Goal: Task Accomplishment & Management: Use online tool/utility

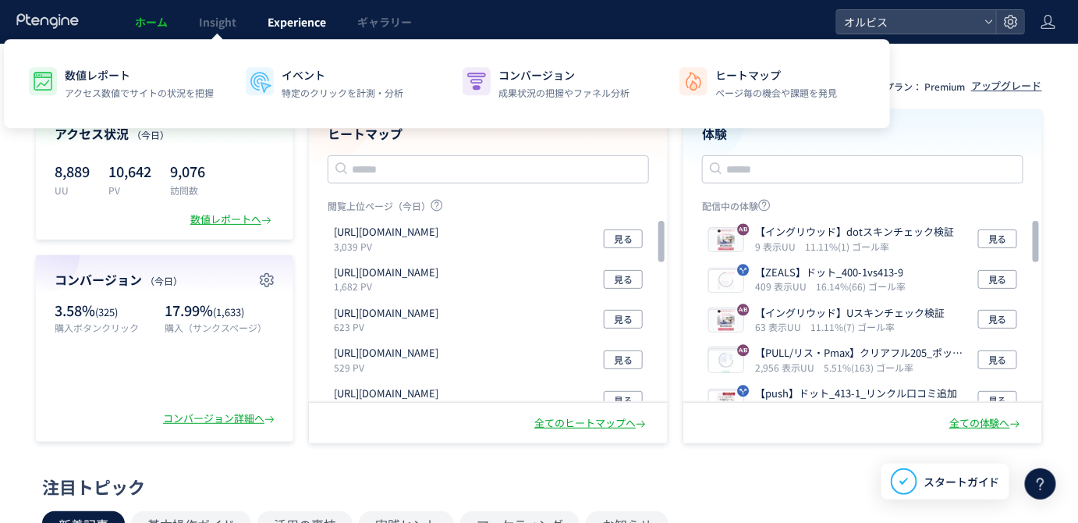
click at [289, 23] on span "Experience" at bounding box center [297, 22] width 59 height 16
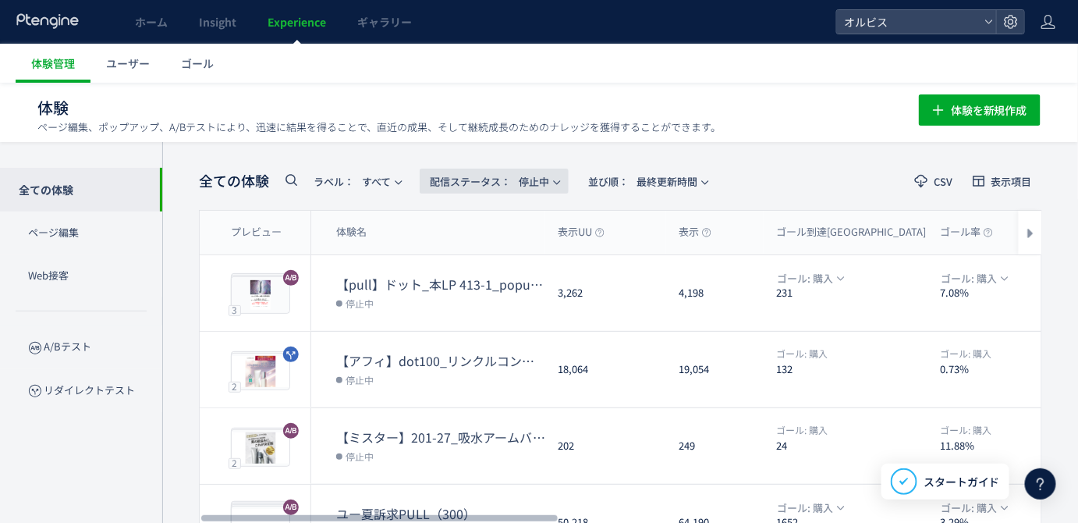
click at [509, 191] on span "配信ステータス​： 停止中" at bounding box center [489, 182] width 119 height 26
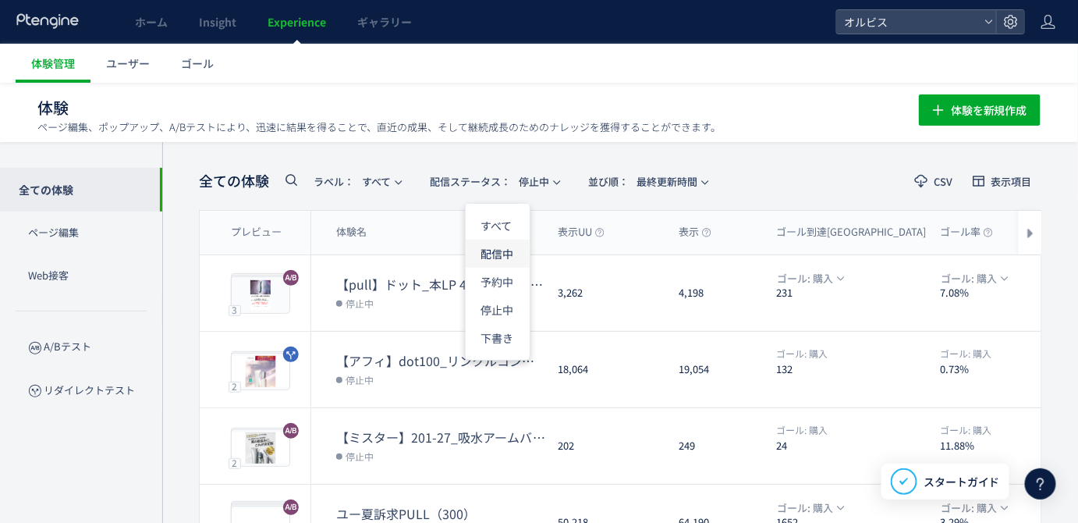
click at [496, 252] on li "配信中" at bounding box center [498, 254] width 64 height 28
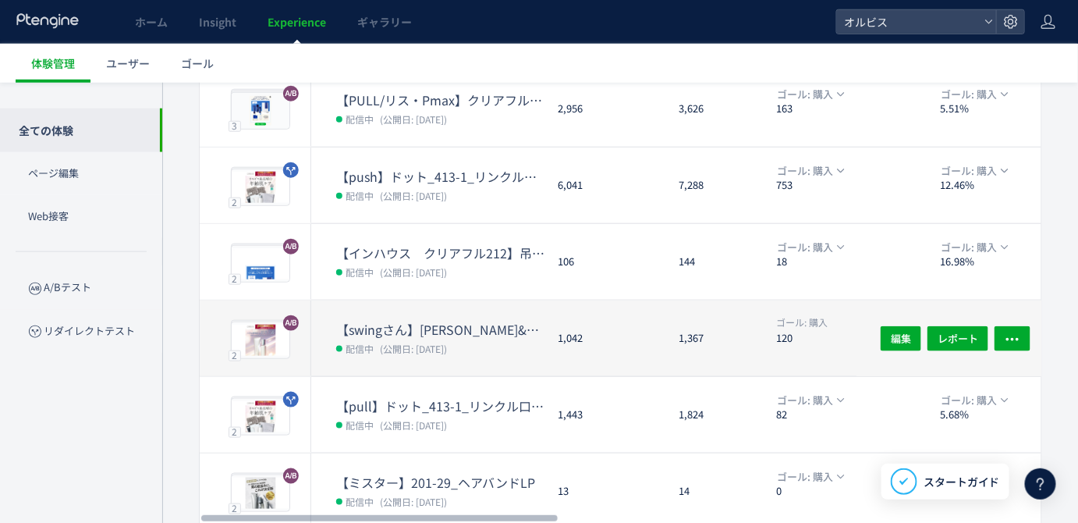
scroll to position [553, 0]
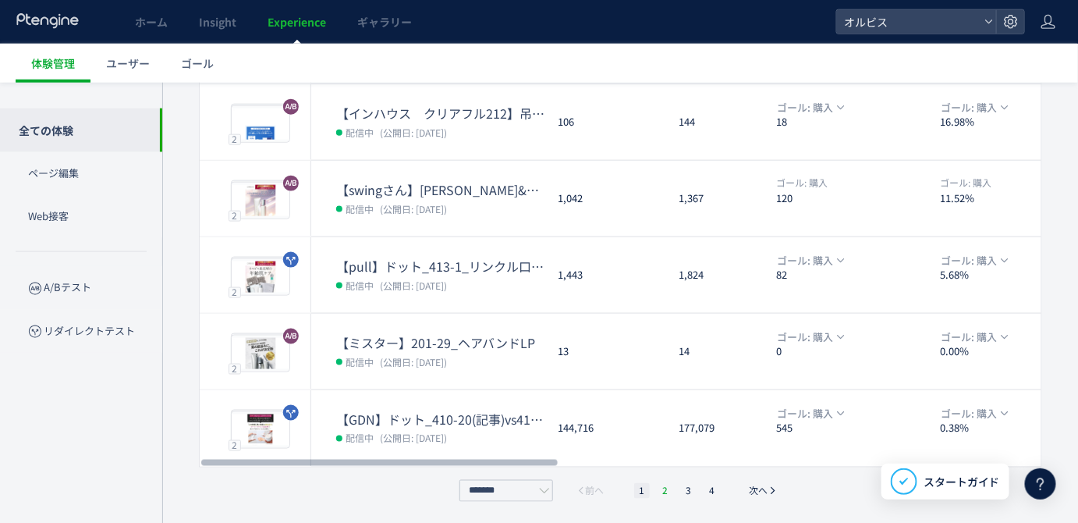
click at [663, 488] on li "2" at bounding box center [666, 491] width 16 height 16
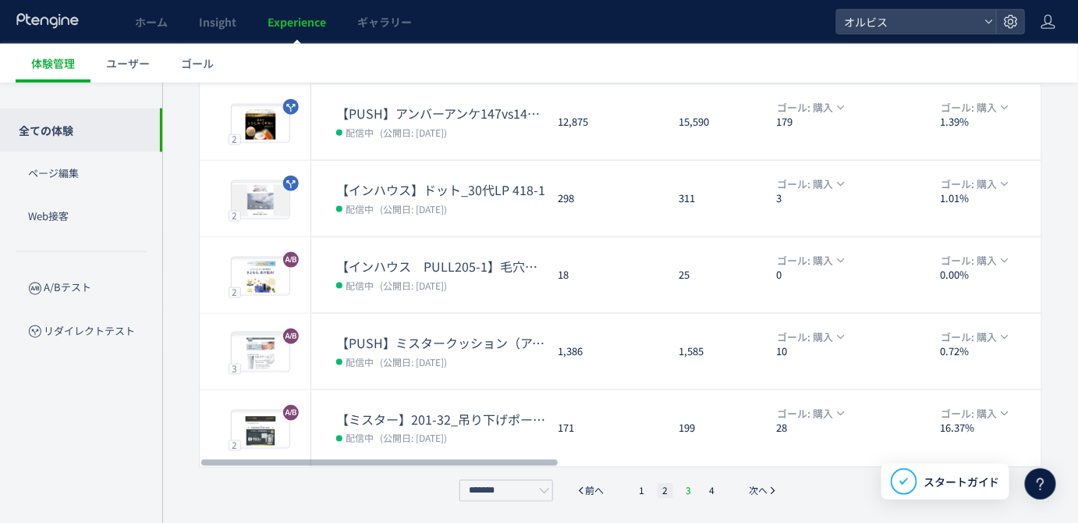
click at [696, 490] on li "3" at bounding box center [689, 491] width 16 height 16
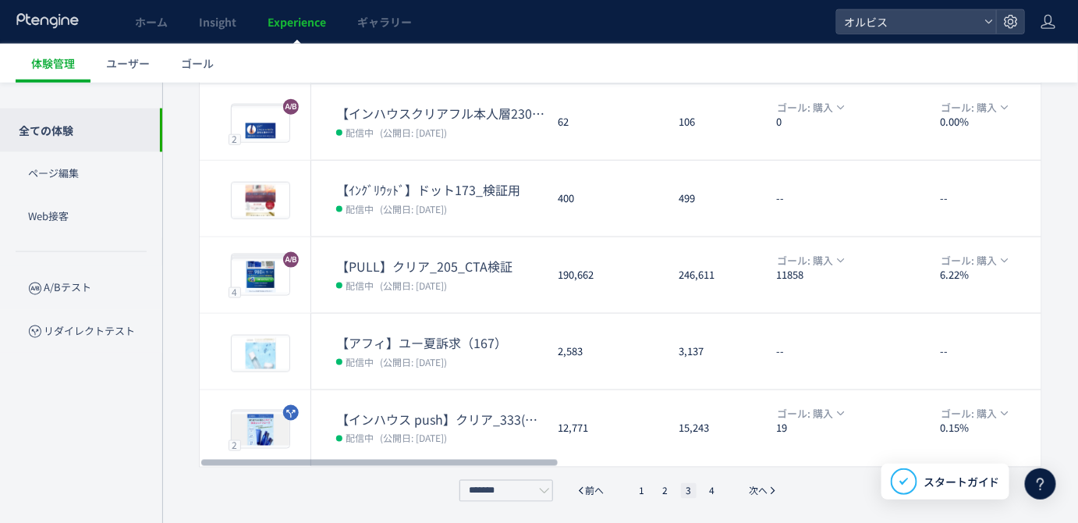
click at [701, 490] on ul "1 2 3 4" at bounding box center [677, 491] width 94 height 16
click at [705, 490] on li "4" at bounding box center [713, 491] width 16 height 16
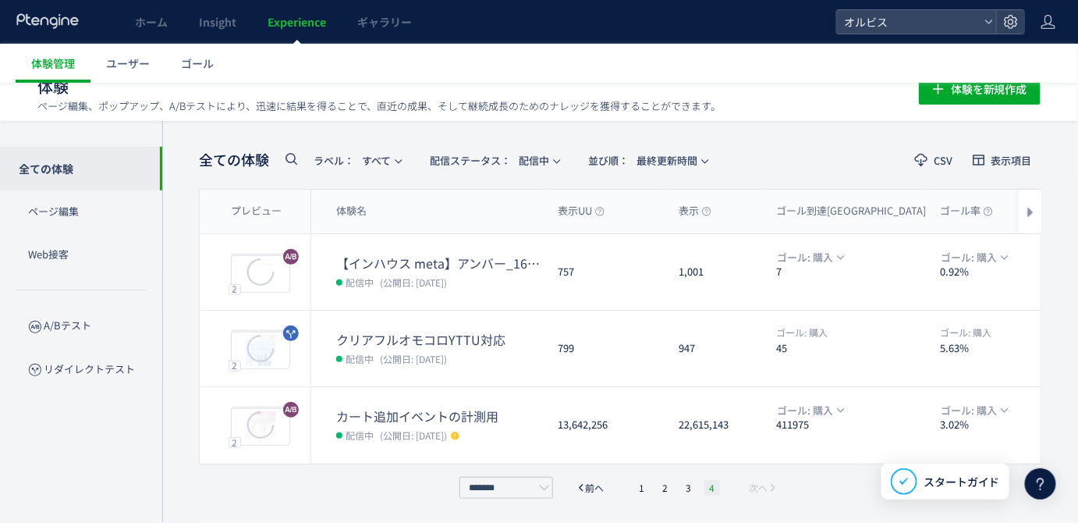
scroll to position [18, 0]
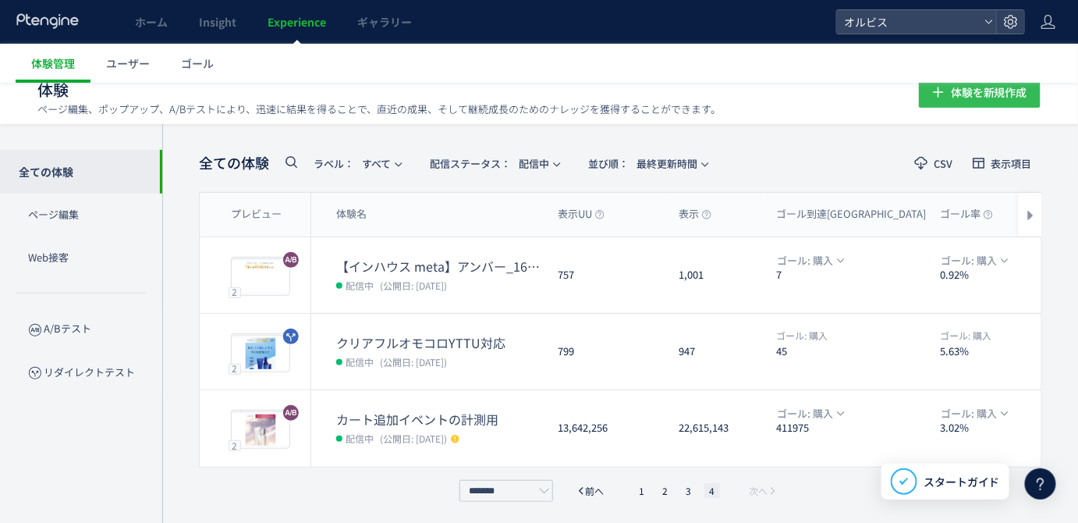
click at [1015, 94] on span "体験を新規作成" at bounding box center [989, 91] width 76 height 31
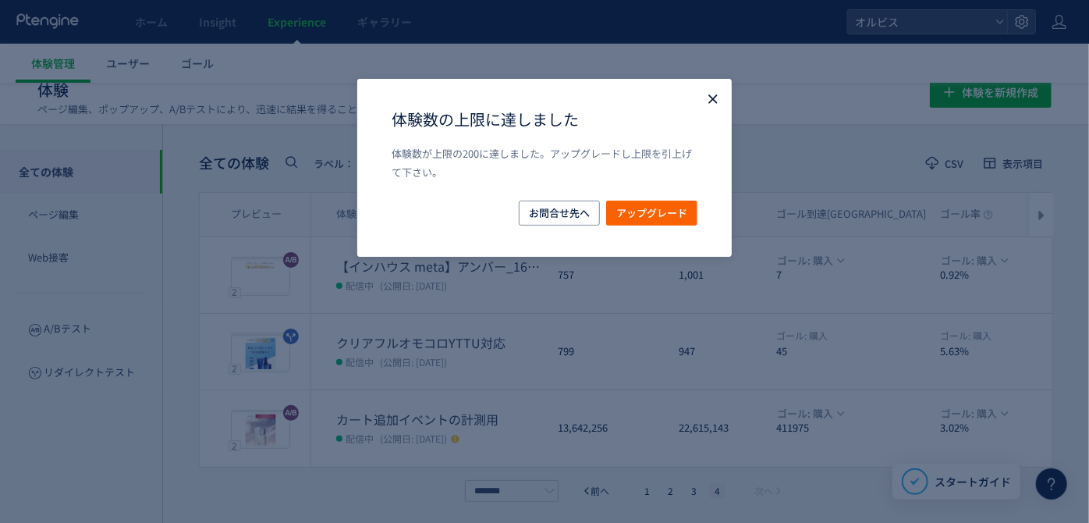
click at [707, 93] on icon "Close" at bounding box center [713, 99] width 16 height 16
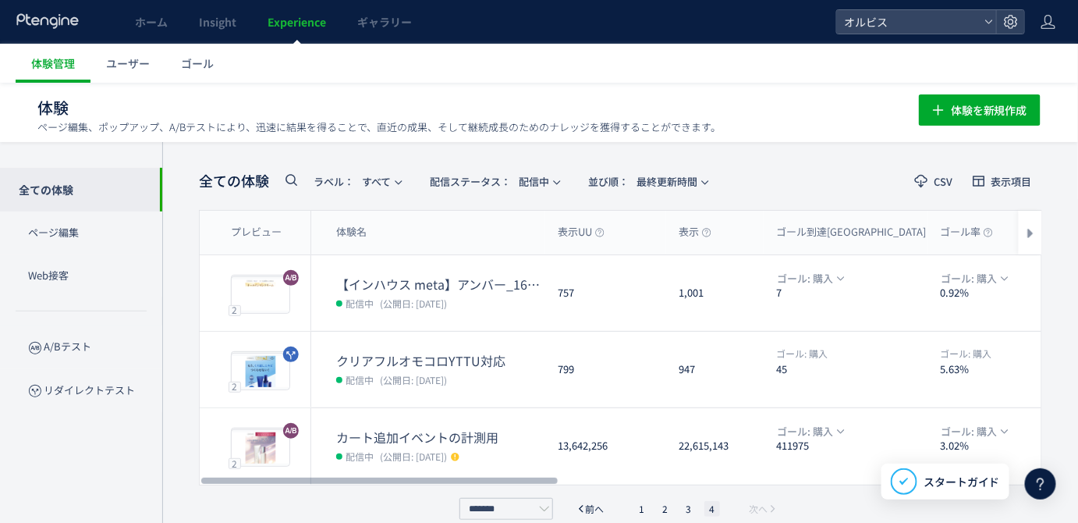
scroll to position [0, 0]
click at [541, 181] on span "配信ステータス​： 配信中" at bounding box center [489, 182] width 119 height 26
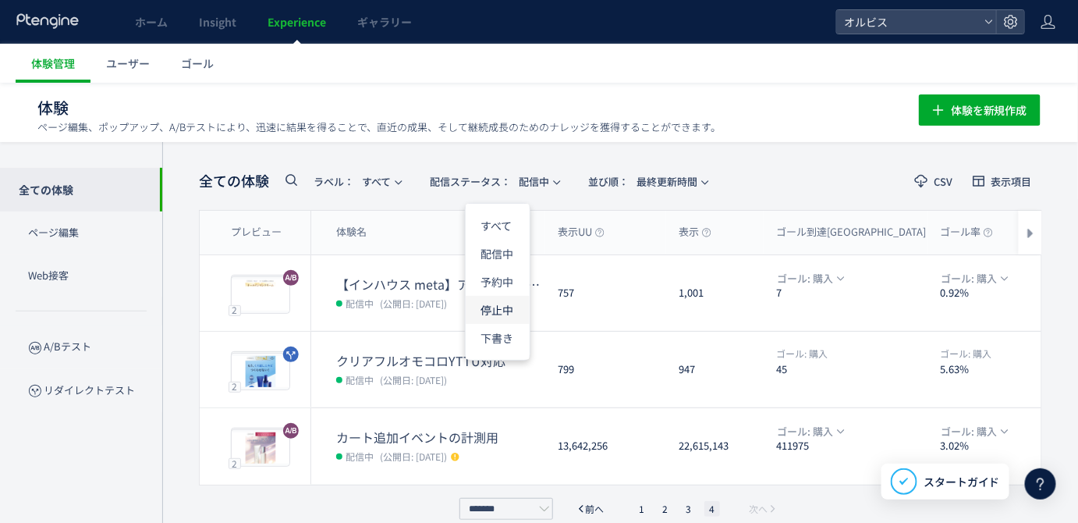
click at [495, 307] on li "停止中" at bounding box center [498, 310] width 64 height 28
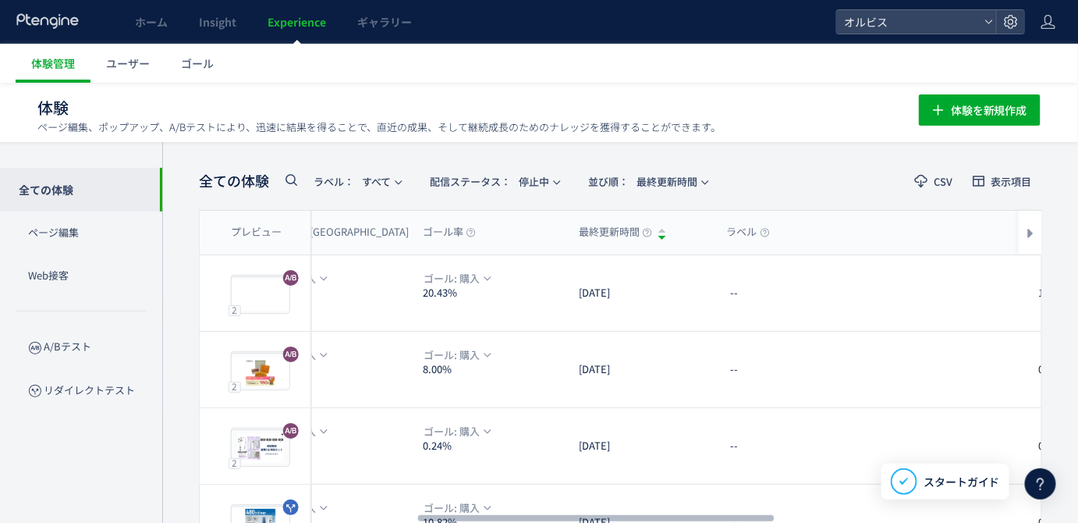
scroll to position [553, 0]
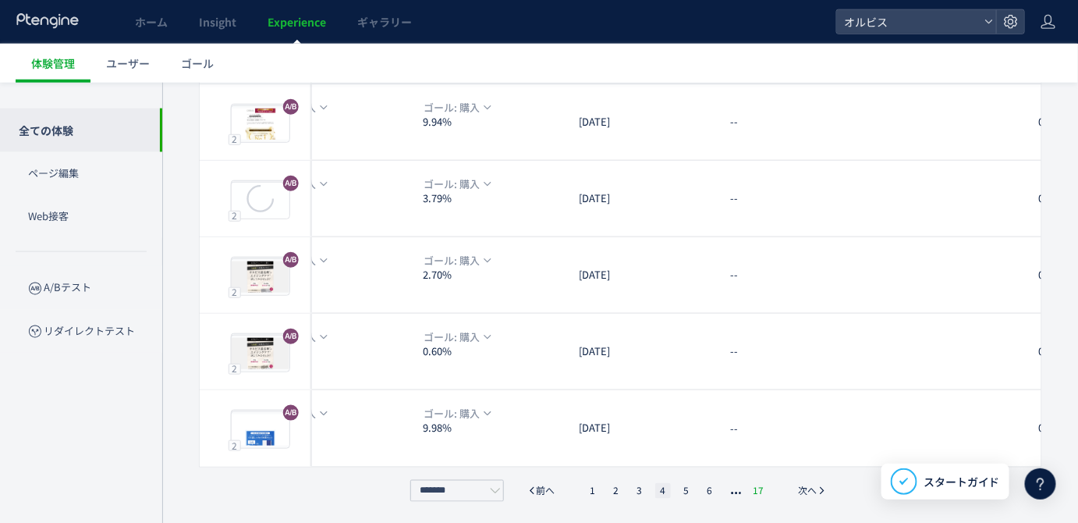
click at [761, 488] on li "17" at bounding box center [759, 491] width 20 height 16
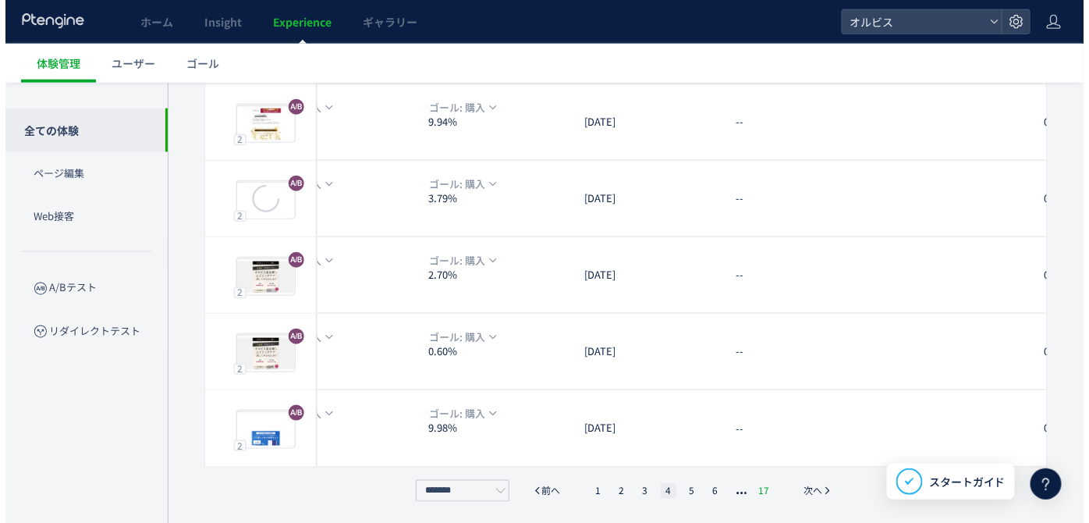
scroll to position [94, 0]
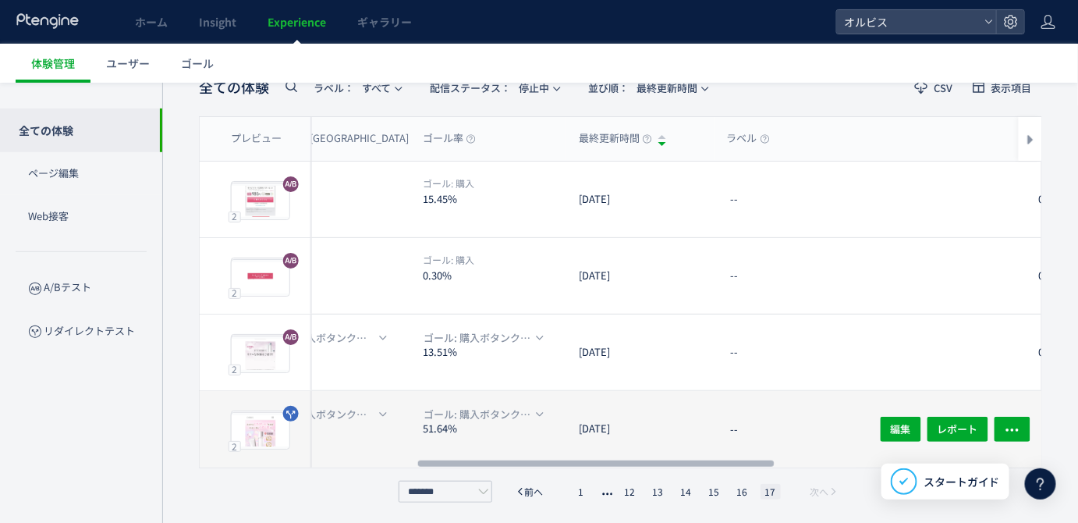
click at [688, 417] on div "[DATE]" at bounding box center [640, 429] width 148 height 76
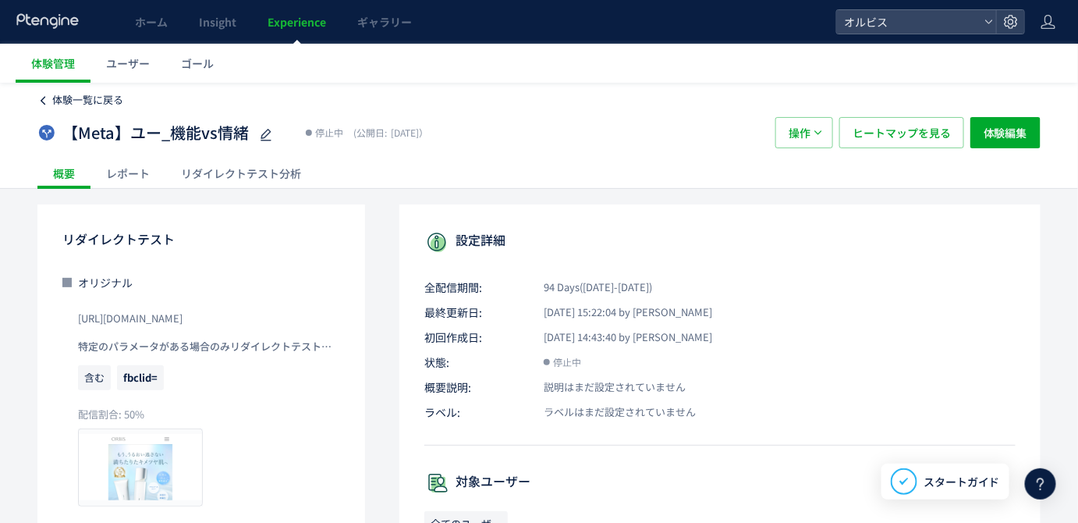
click at [55, 104] on span "体験一覧に戻る" at bounding box center [87, 99] width 71 height 15
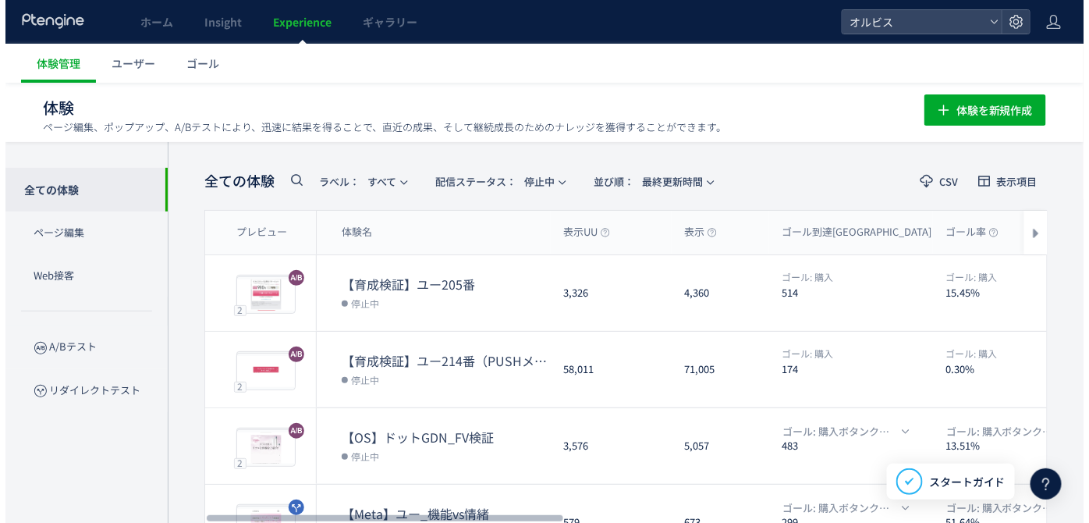
scroll to position [94, 0]
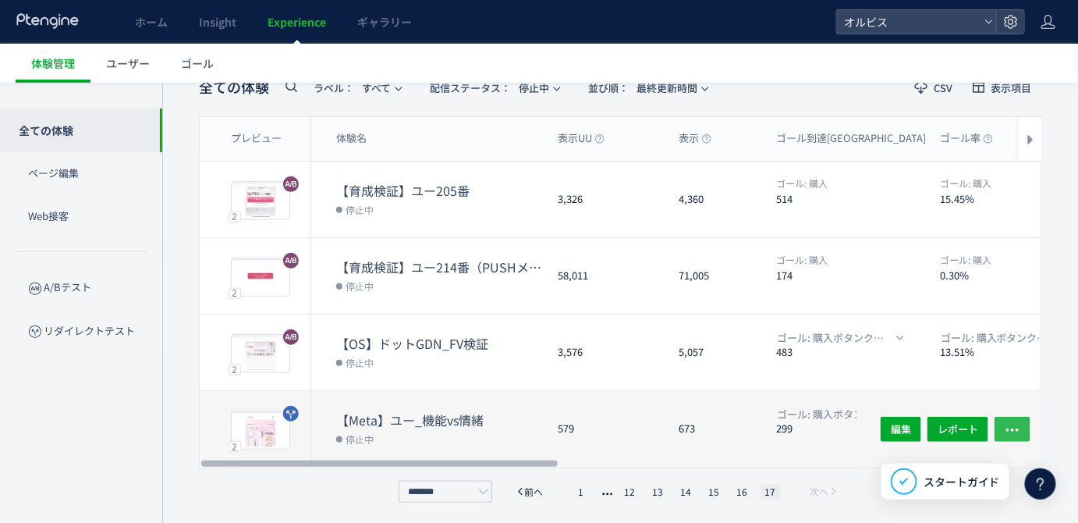
click at [1014, 435] on span "button" at bounding box center [1013, 429] width 16 height 25
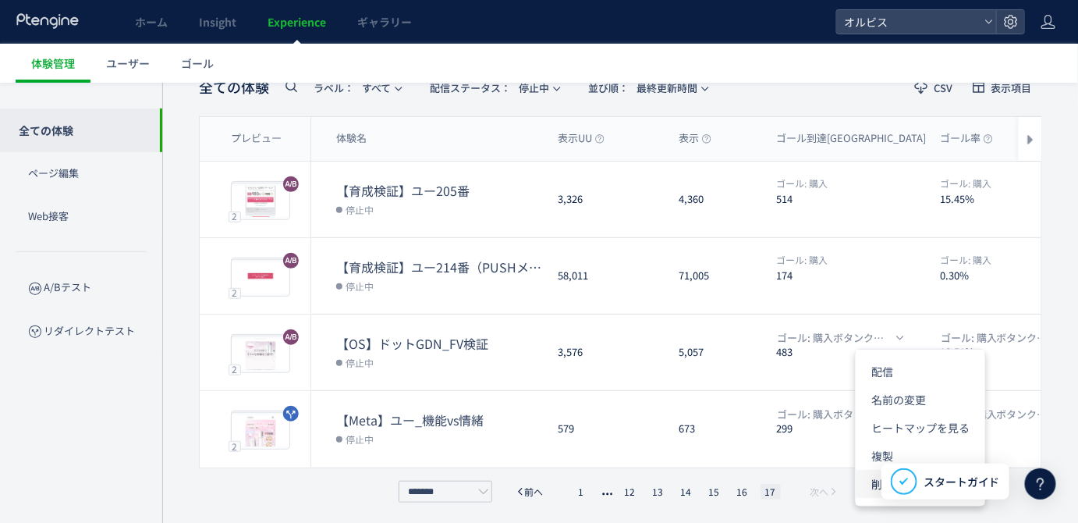
click at [869, 483] on li "削除" at bounding box center [921, 484] width 130 height 28
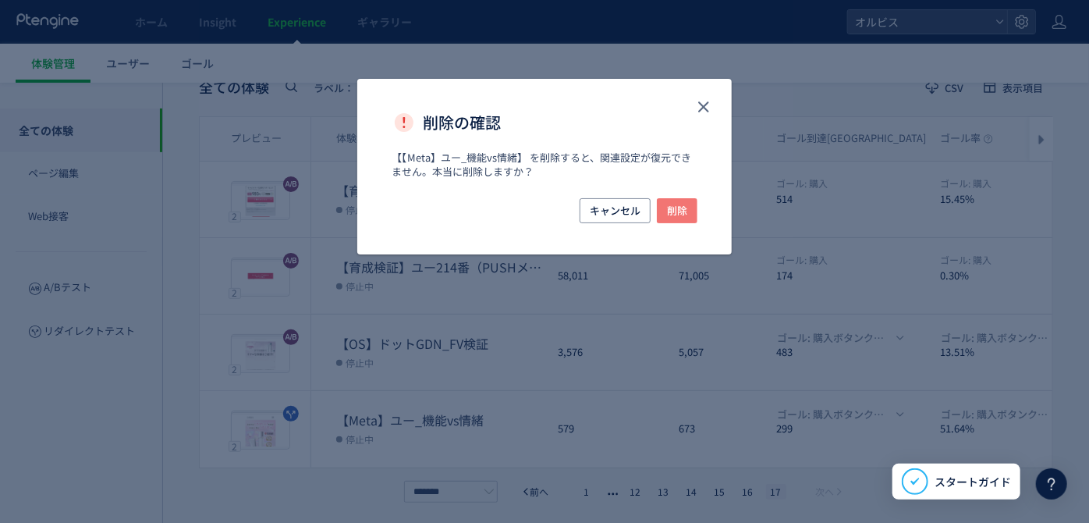
click at [677, 211] on span "削除" at bounding box center [677, 210] width 20 height 25
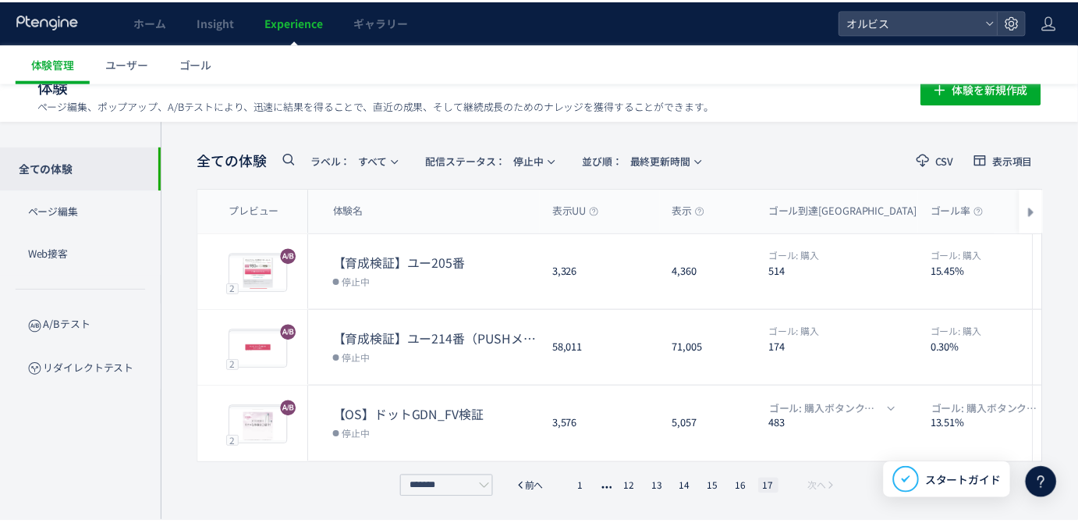
scroll to position [18, 0]
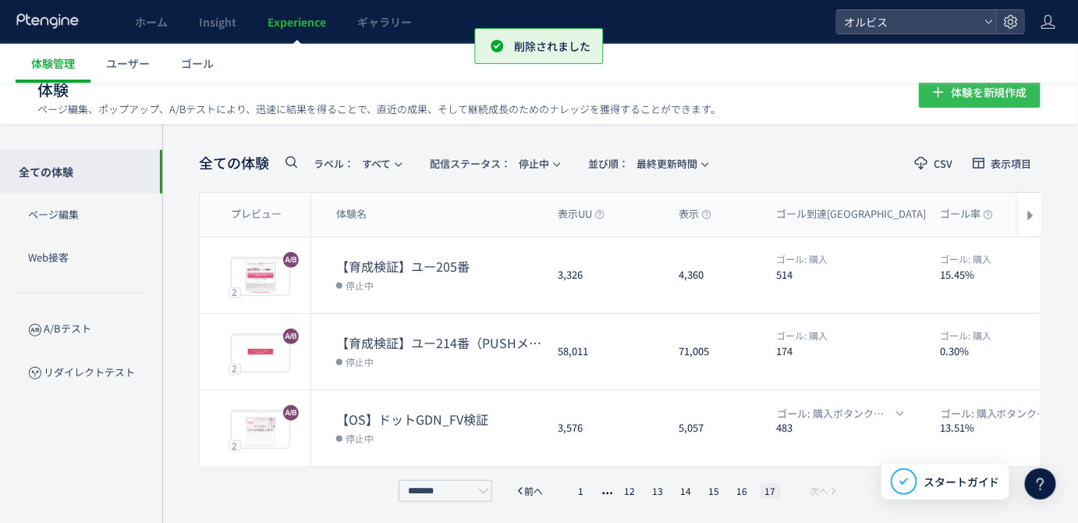
click at [992, 93] on span "体験を新規作成" at bounding box center [989, 91] width 76 height 31
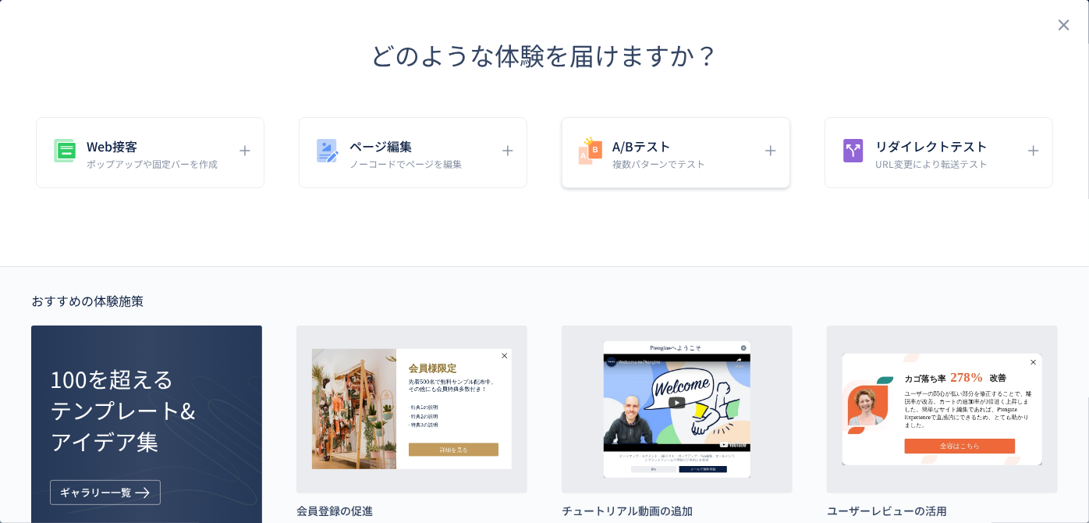
click at [590, 158] on icon "dialog" at bounding box center [590, 150] width 31 height 31
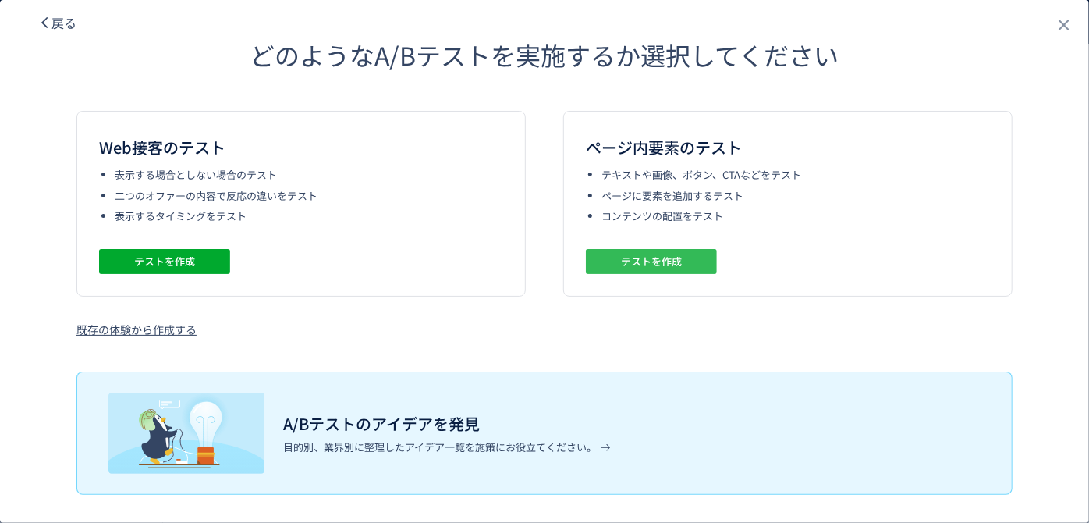
click at [624, 258] on span "テストを作成" at bounding box center [651, 261] width 61 height 25
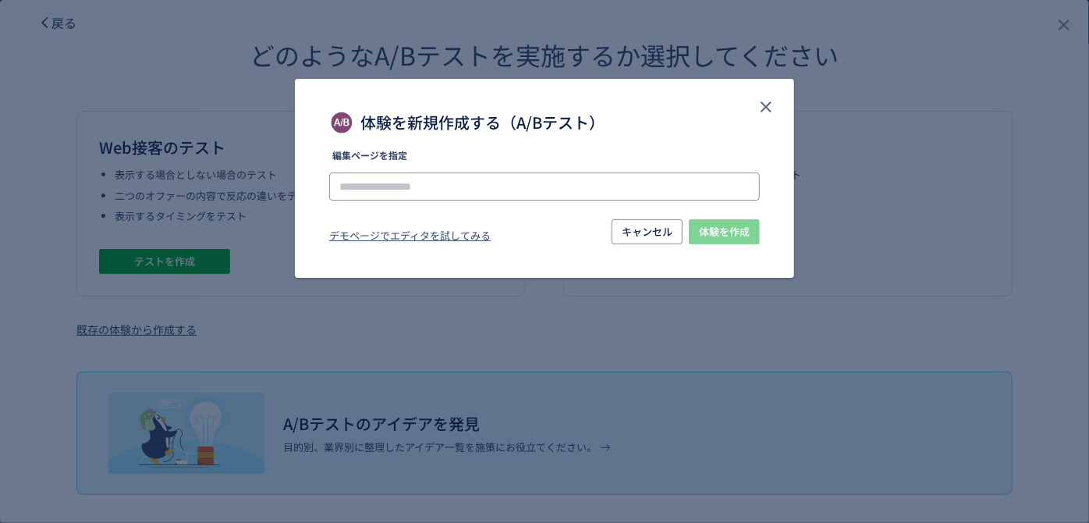
click at [520, 186] on input "体験を新規作成する（A/Bテスト）" at bounding box center [544, 186] width 431 height 28
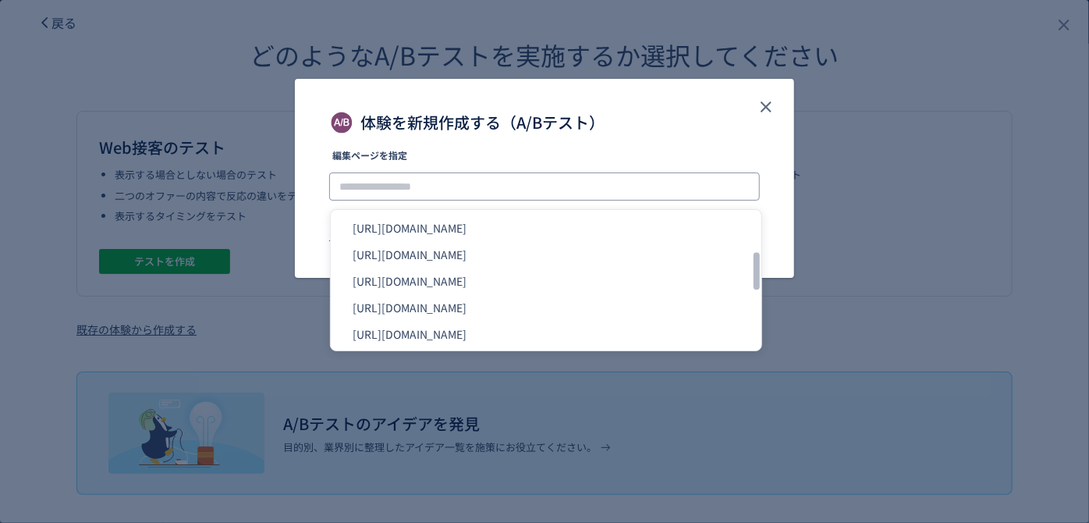
scroll to position [1021, 0]
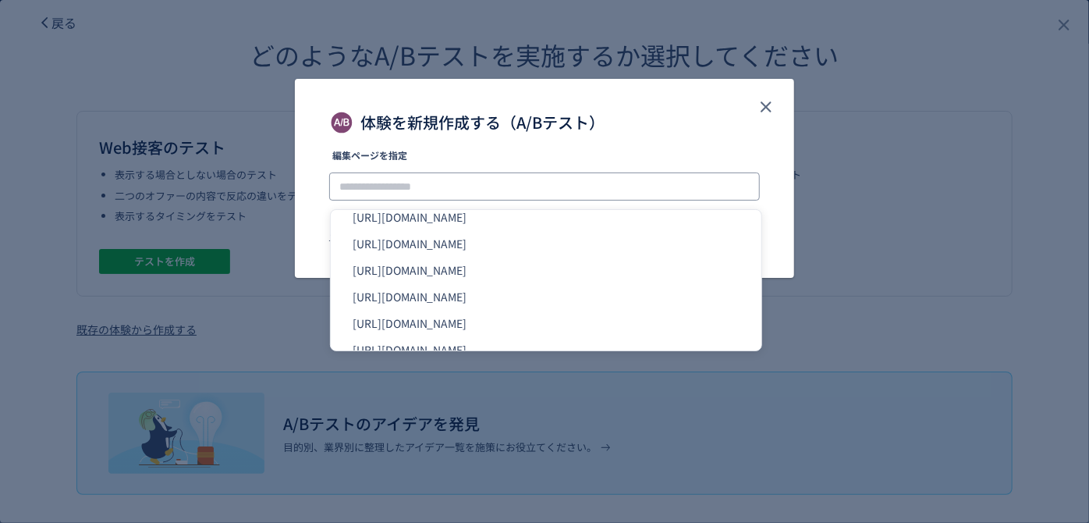
paste input "**********"
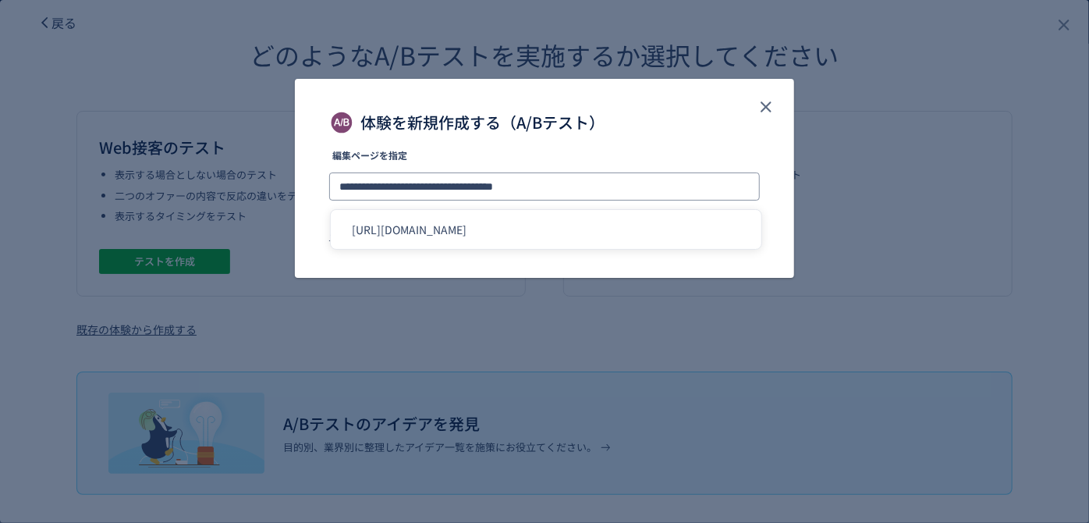
type input "**********"
click at [609, 151] on label "編集ページを指定" at bounding box center [544, 160] width 431 height 19
click at [716, 236] on span "体験を作成" at bounding box center [724, 231] width 51 height 25
